Goal: Information Seeking & Learning: Learn about a topic

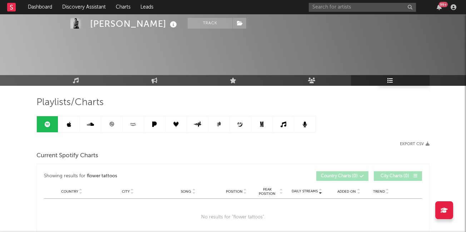
scroll to position [788, 0]
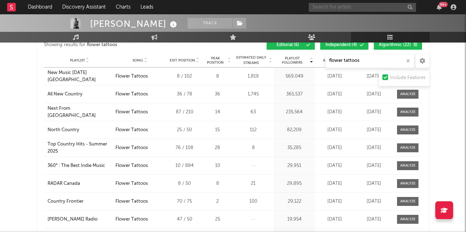
click at [330, 11] on input "text" at bounding box center [362, 7] width 107 height 9
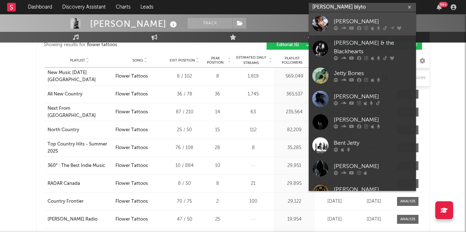
type input "[PERSON_NAME] blyto"
click at [338, 26] on div at bounding box center [373, 28] width 79 height 4
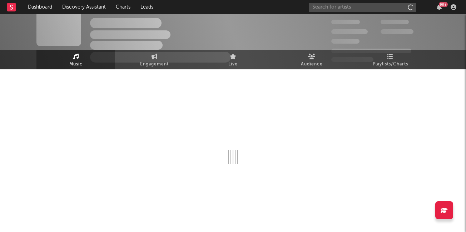
scroll to position [16, 0]
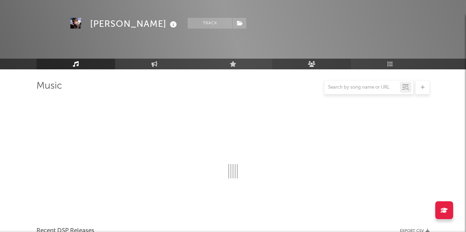
select select "1w"
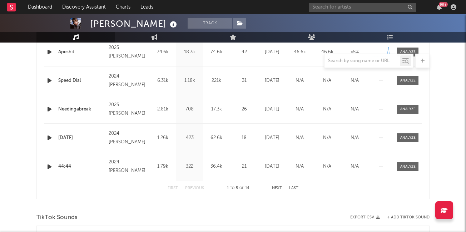
scroll to position [300, 0]
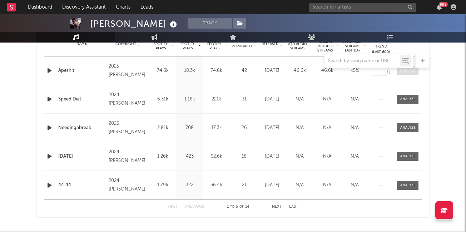
click at [405, 70] on div at bounding box center [407, 70] width 15 height 5
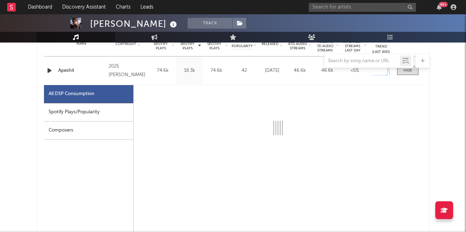
select select "1w"
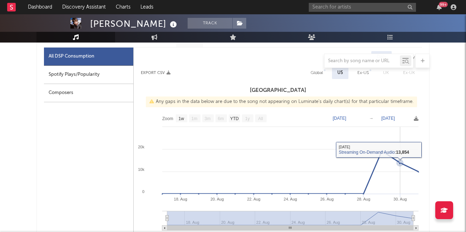
scroll to position [343, 0]
